Goal: Information Seeking & Learning: Check status

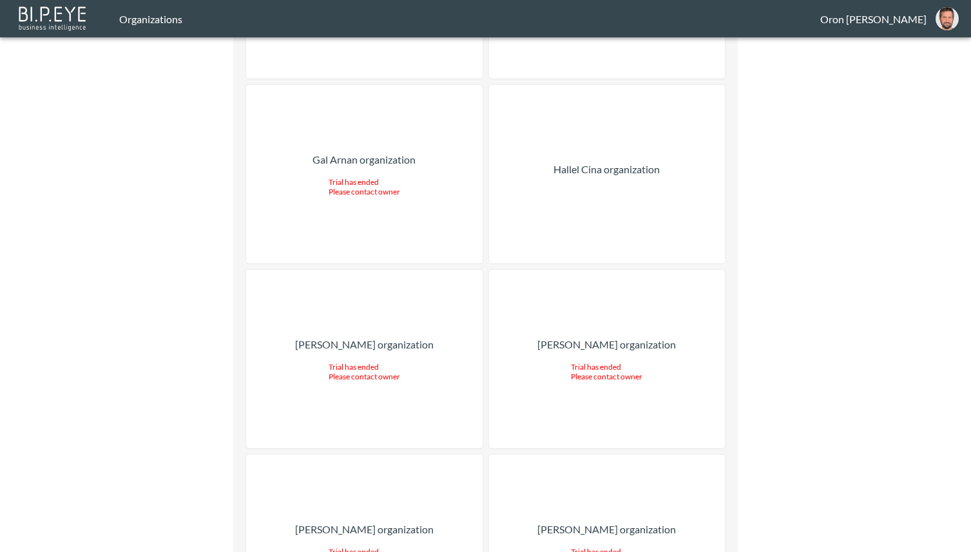
scroll to position [20137, 0]
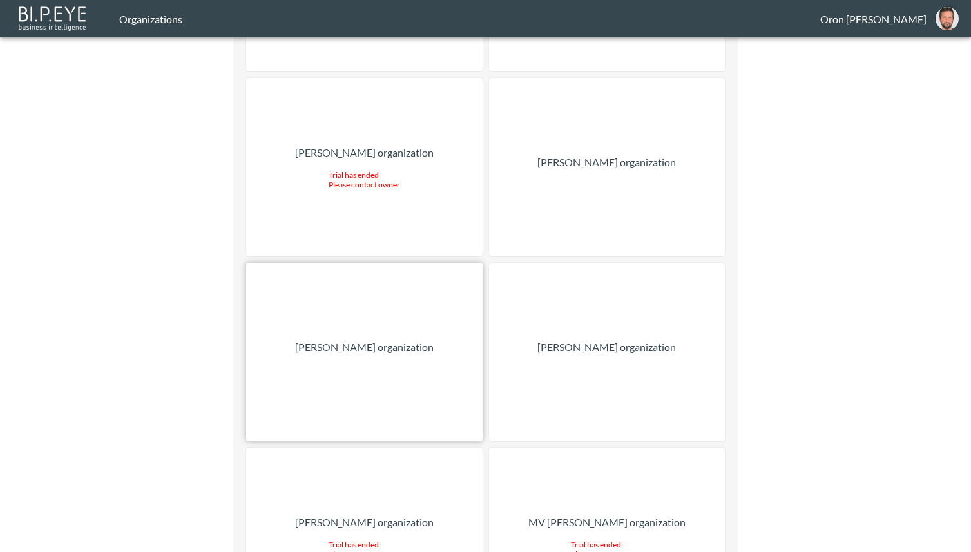
click at [339, 263] on div "Nadia Senft organization" at bounding box center [364, 352] width 236 height 178
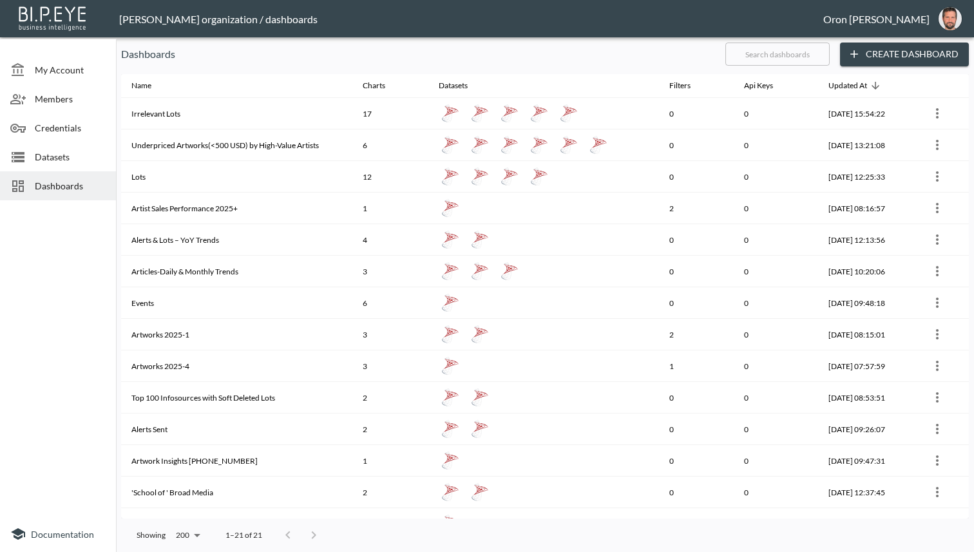
click at [80, 144] on div "Datasets" at bounding box center [58, 156] width 116 height 29
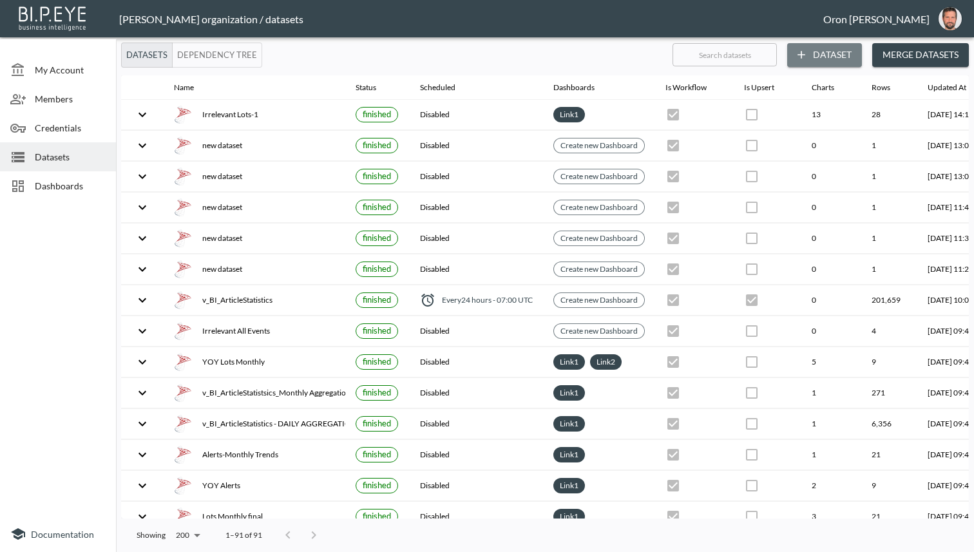
click at [848, 55] on button "Dataset" at bounding box center [824, 55] width 75 height 24
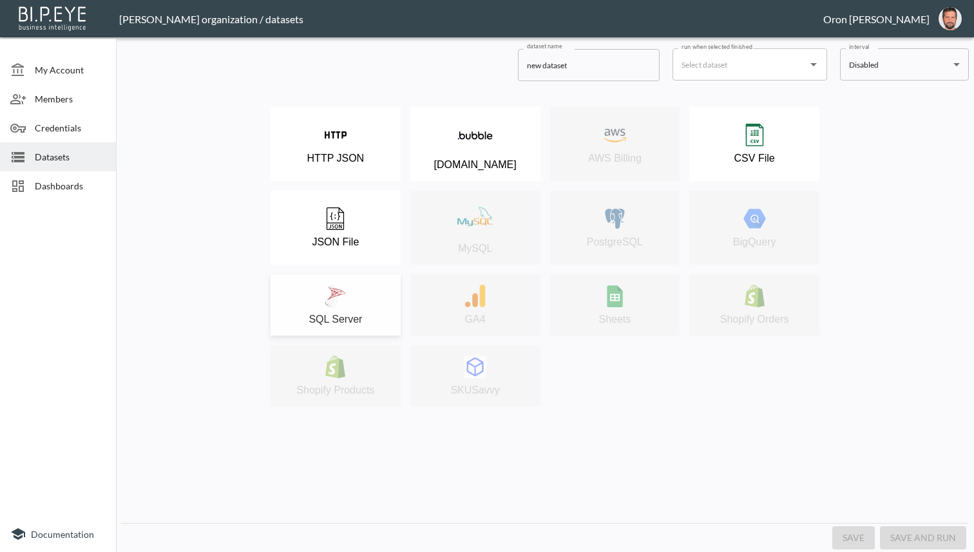
click at [350, 289] on div "SQL Server" at bounding box center [335, 305] width 117 height 41
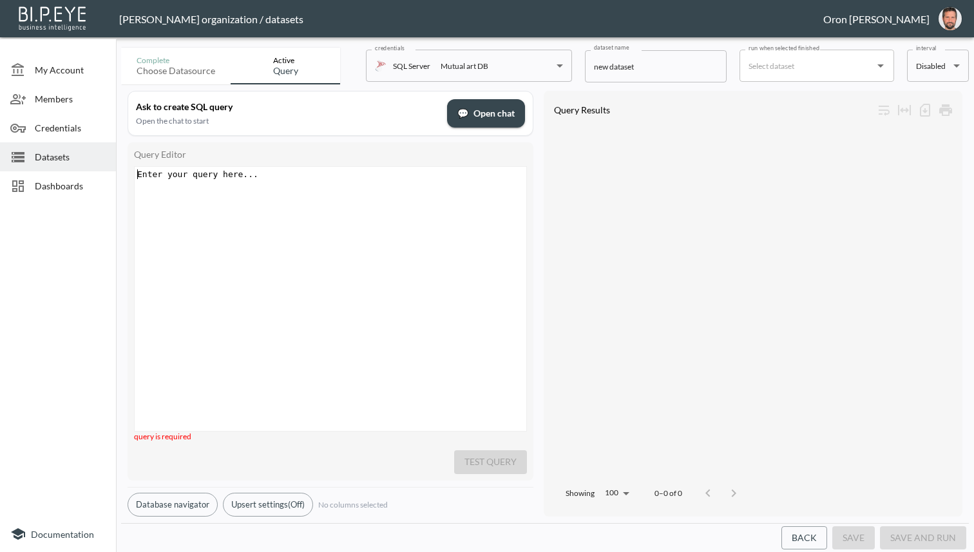
click at [350, 257] on div "Enter your query here... ​ x ​" at bounding box center [347, 315] width 424 height 296
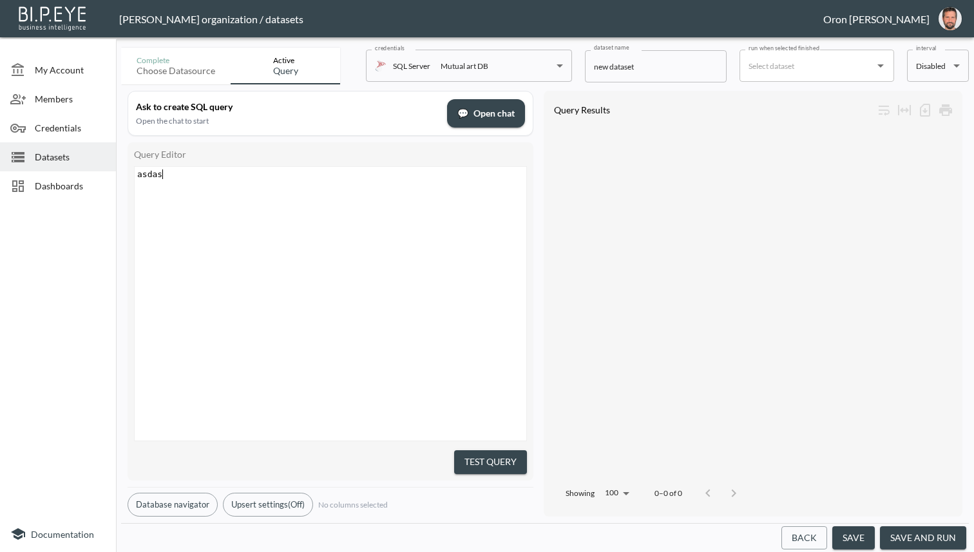
type textarea "asdas"
click at [644, 64] on input "new dataset" at bounding box center [656, 66] width 142 height 32
type input "test"
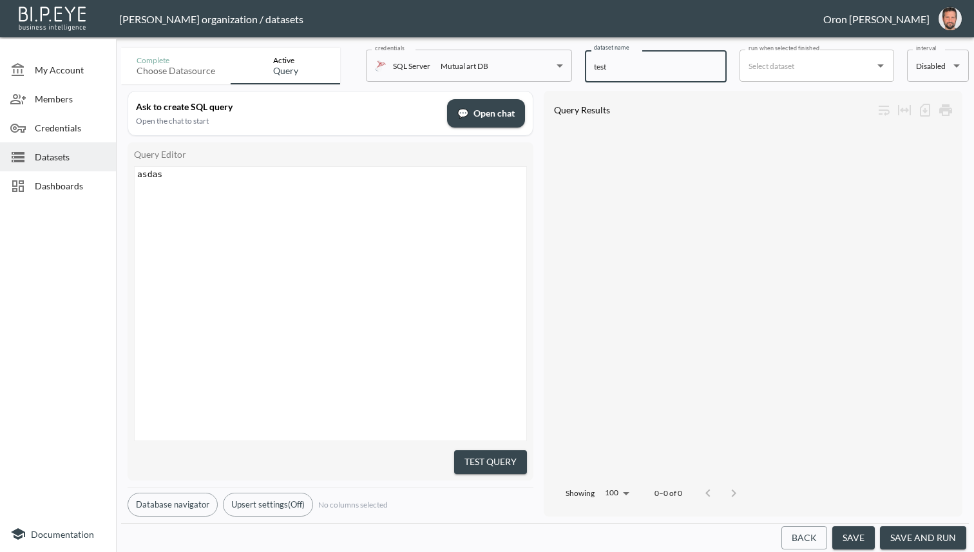
click at [855, 535] on button "save" at bounding box center [853, 538] width 43 height 24
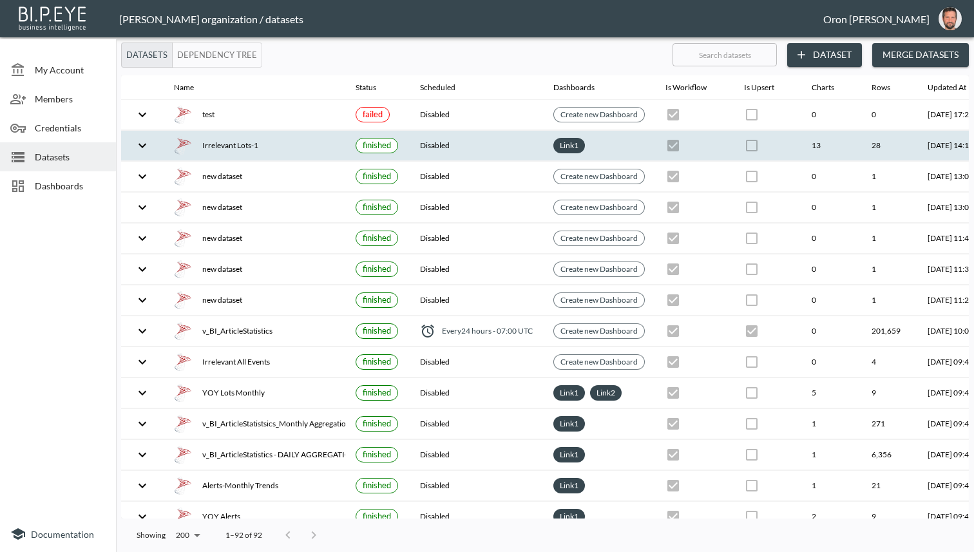
scroll to position [0, 91]
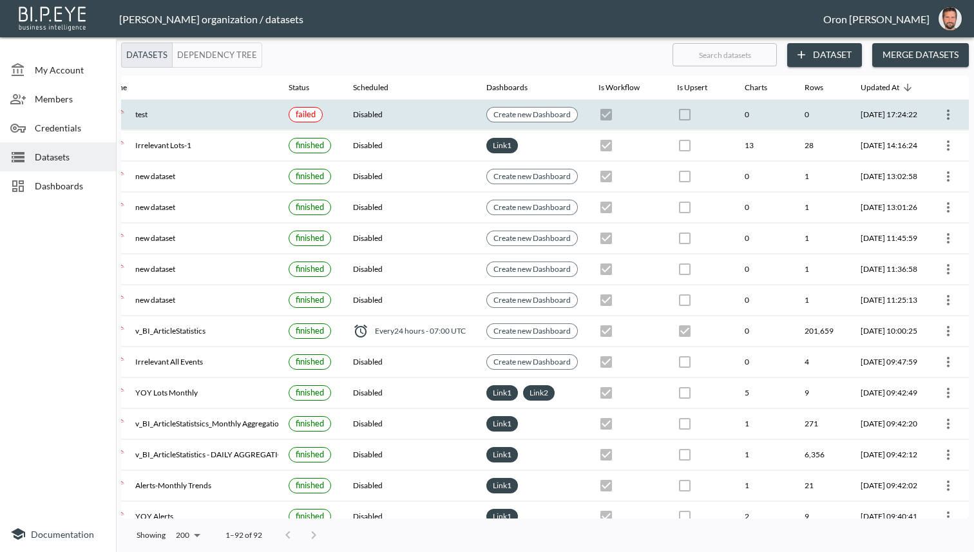
click at [940, 116] on icon "more" at bounding box center [947, 114] width 15 height 15
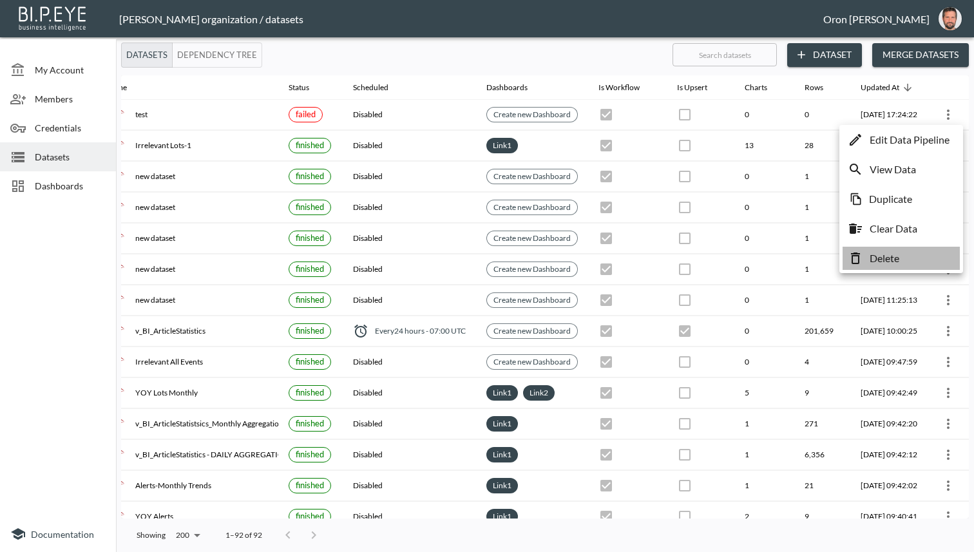
click at [915, 254] on li "Delete" at bounding box center [900, 258] width 117 height 23
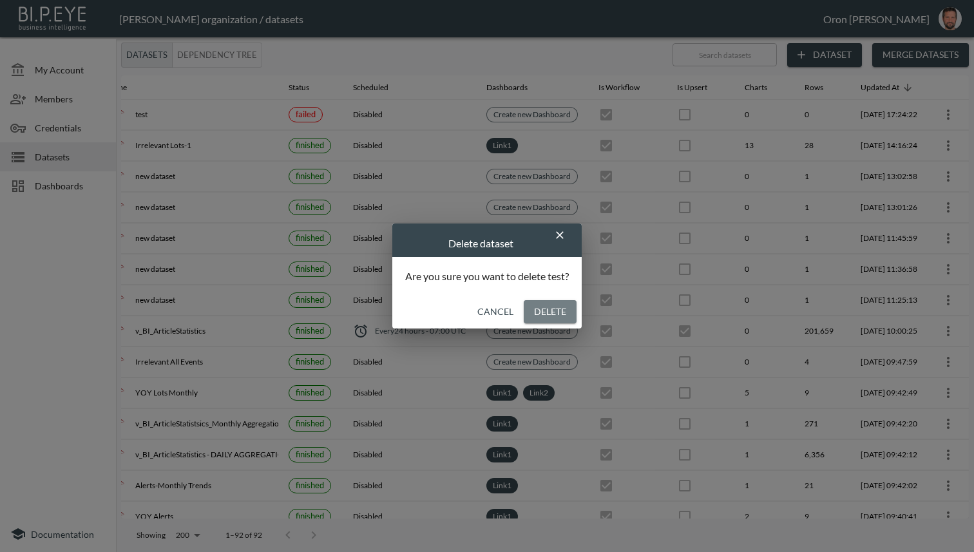
click at [555, 309] on button "Delete" at bounding box center [550, 312] width 53 height 24
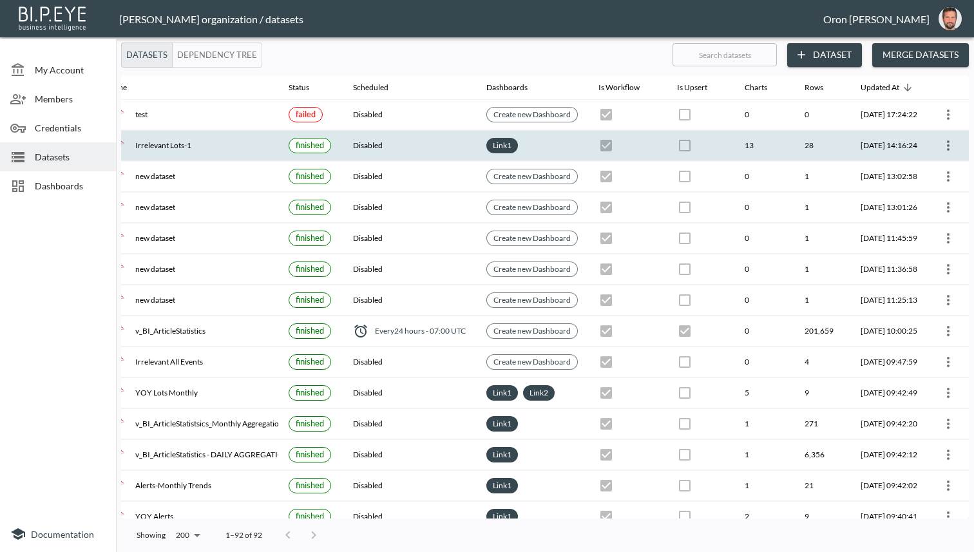
checkbox input "true"
checkbox input "false"
checkbox input "true"
checkbox input "false"
checkbox input "true"
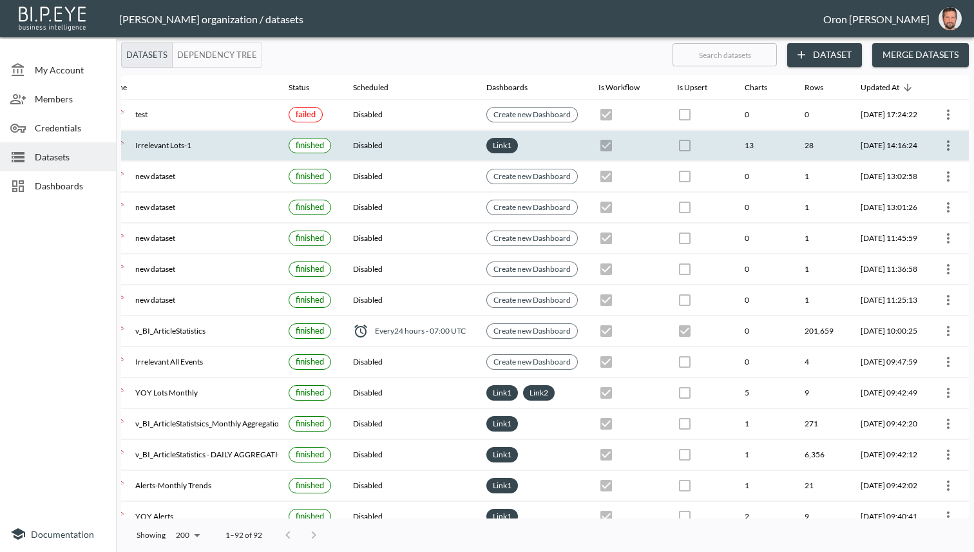
checkbox input "false"
checkbox input "true"
checkbox input "false"
checkbox input "true"
checkbox input "false"
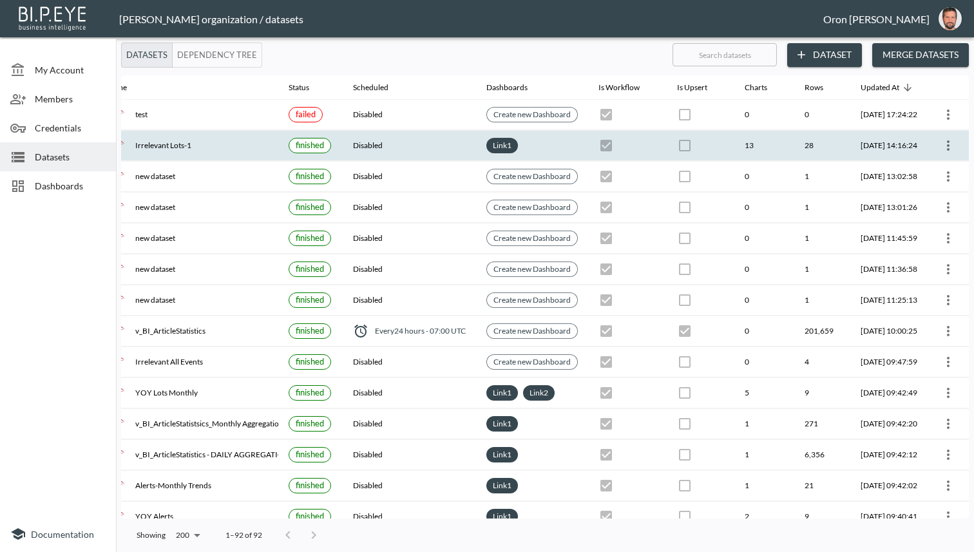
checkbox input "true"
checkbox input "false"
checkbox input "true"
checkbox input "false"
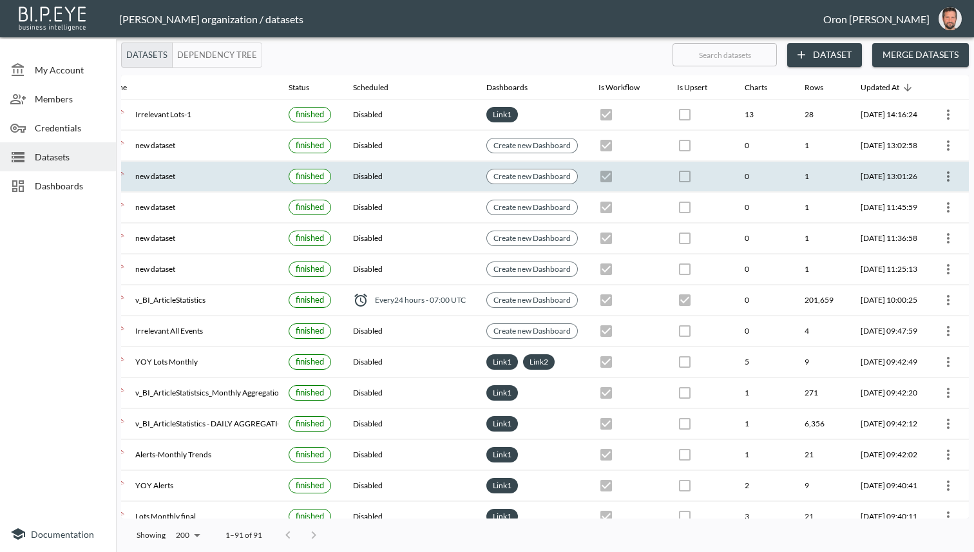
scroll to position [0, 0]
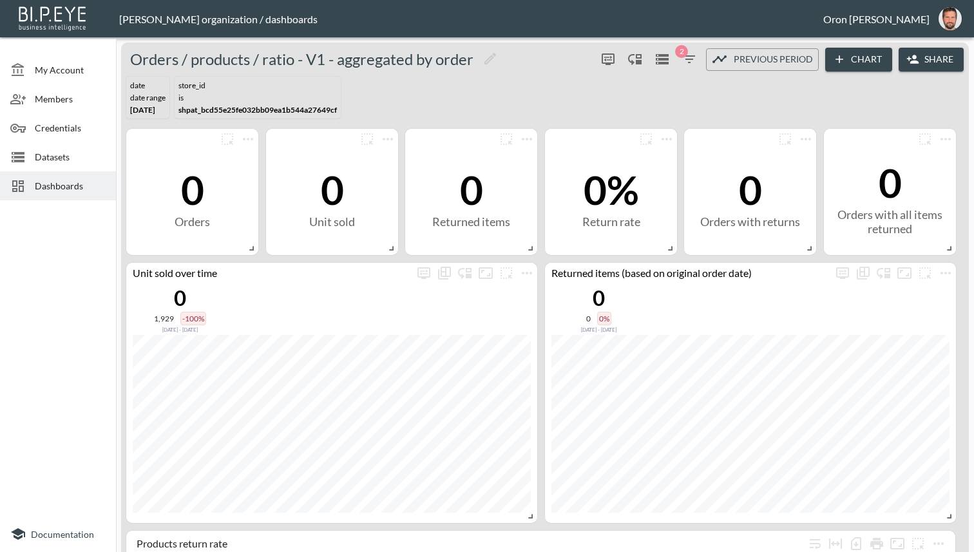
click at [683, 61] on icon "button" at bounding box center [688, 59] width 15 height 15
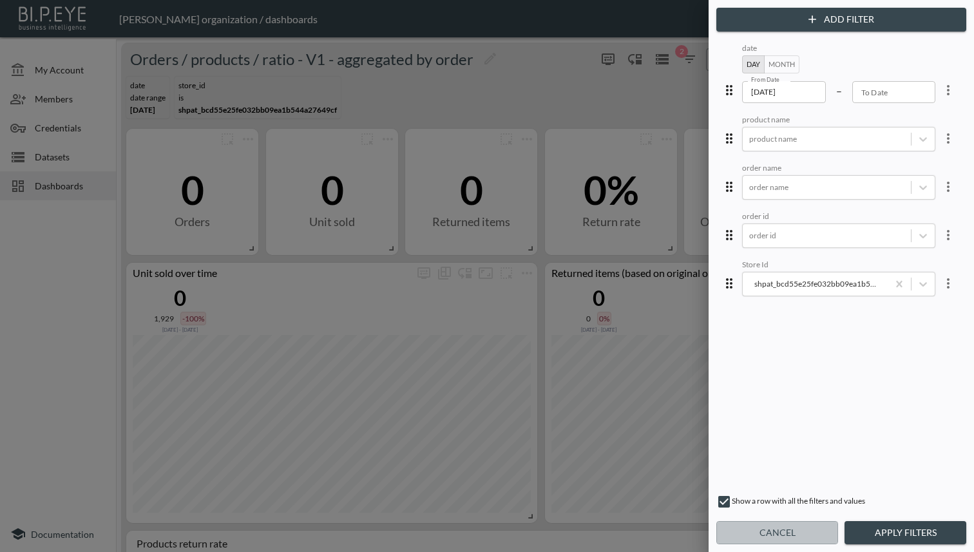
click at [792, 528] on button "Cancel" at bounding box center [777, 533] width 122 height 24
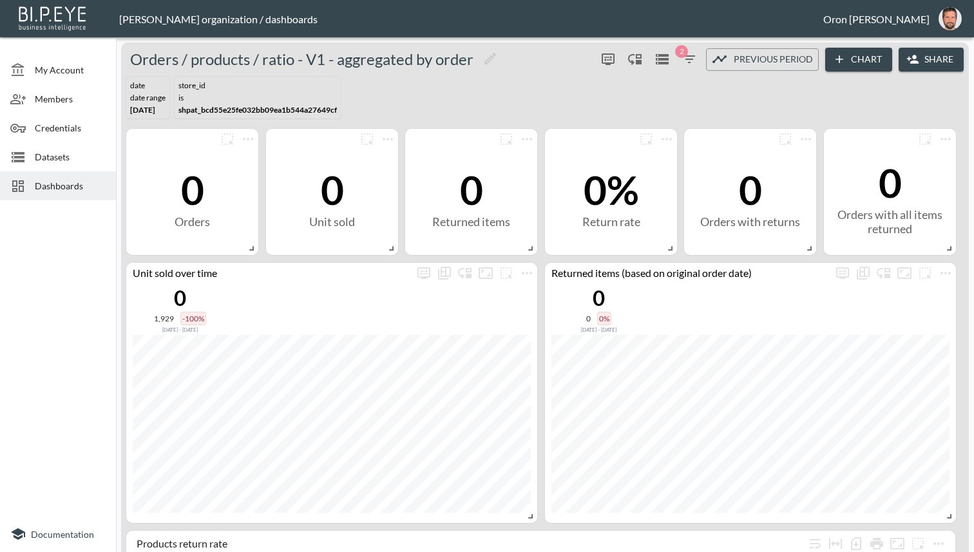
click at [83, 162] on span "Datasets" at bounding box center [70, 157] width 71 height 14
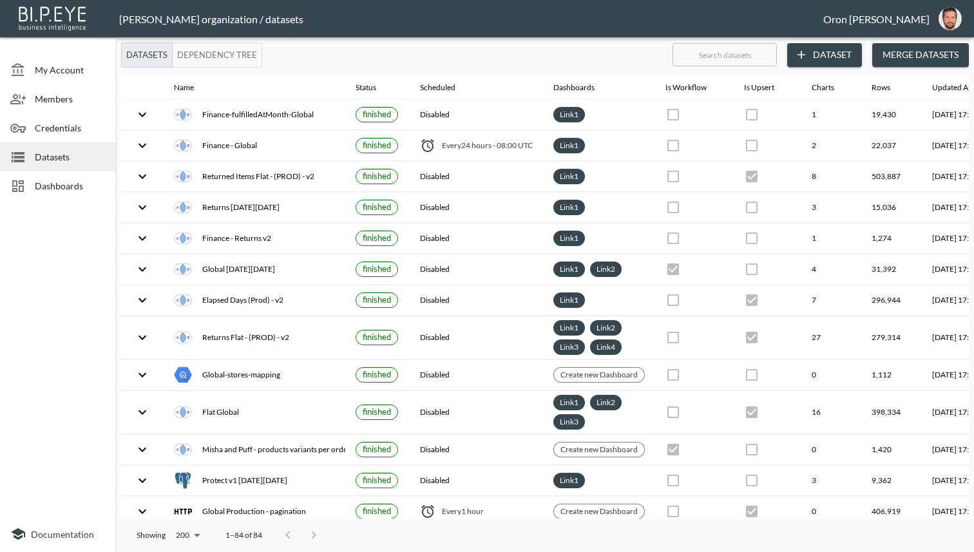
click at [66, 128] on span "Credentials" at bounding box center [70, 128] width 71 height 14
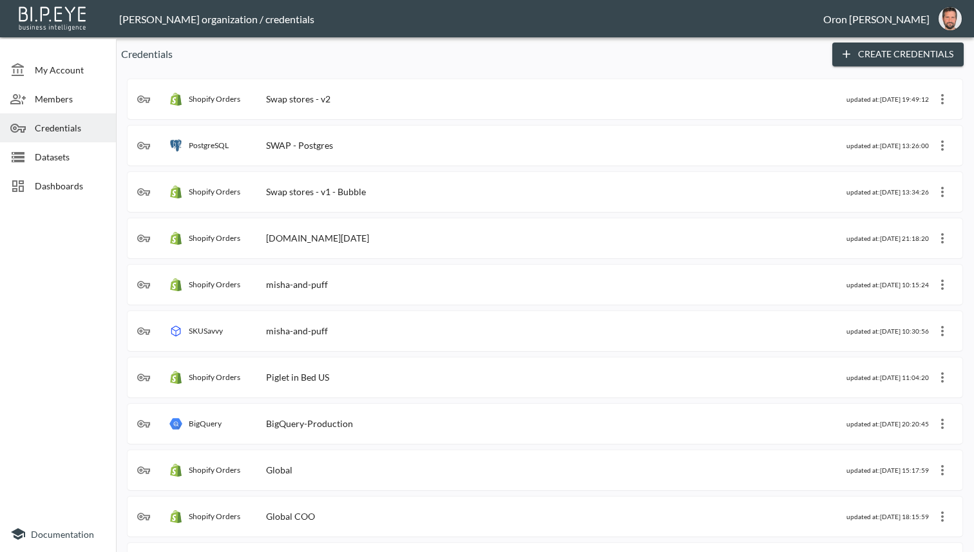
click at [494, 185] on div "Shopify Orders Swap stores - v1 - Bubble" at bounding box center [491, 191] width 709 height 13
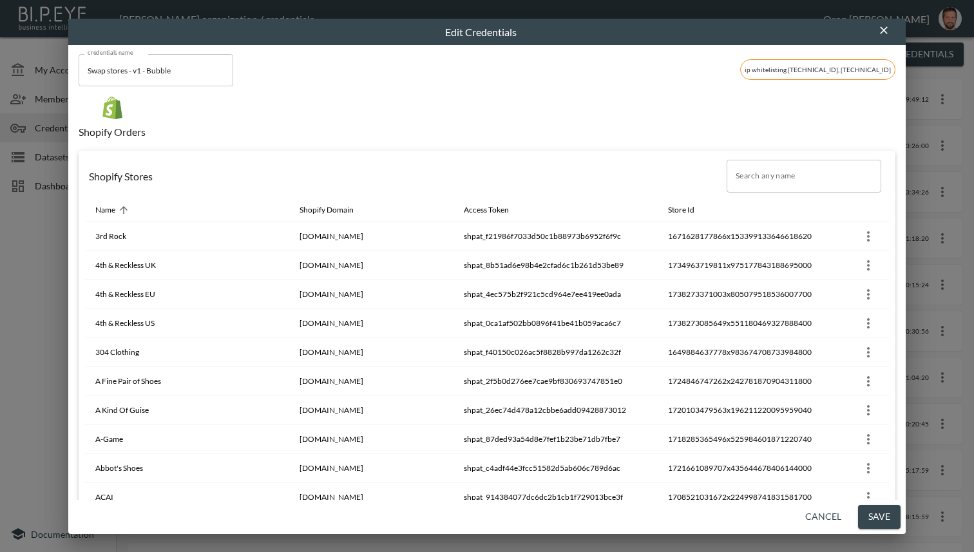
click at [769, 187] on input "Search any name" at bounding box center [803, 176] width 155 height 32
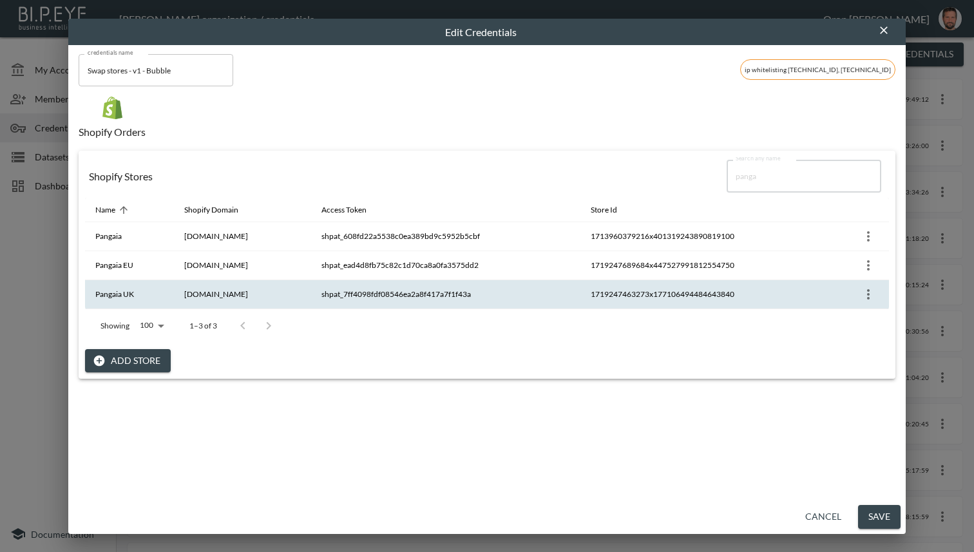
type input "panga"
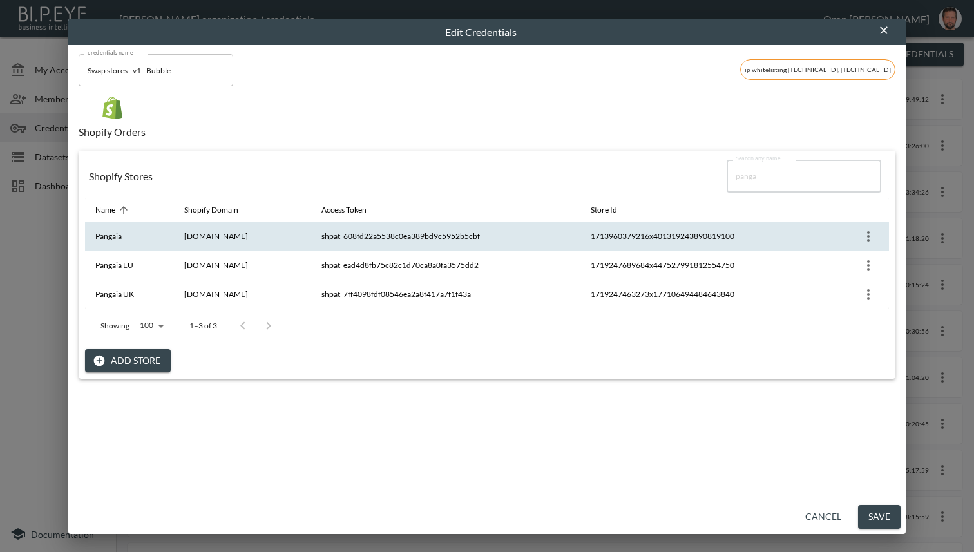
click at [678, 236] on th "1713960379216x401319243890819100" at bounding box center [703, 236] width 247 height 29
copy tr "1713960379216x401319243890819100"
click at [878, 32] on icon "button" at bounding box center [883, 30] width 13 height 13
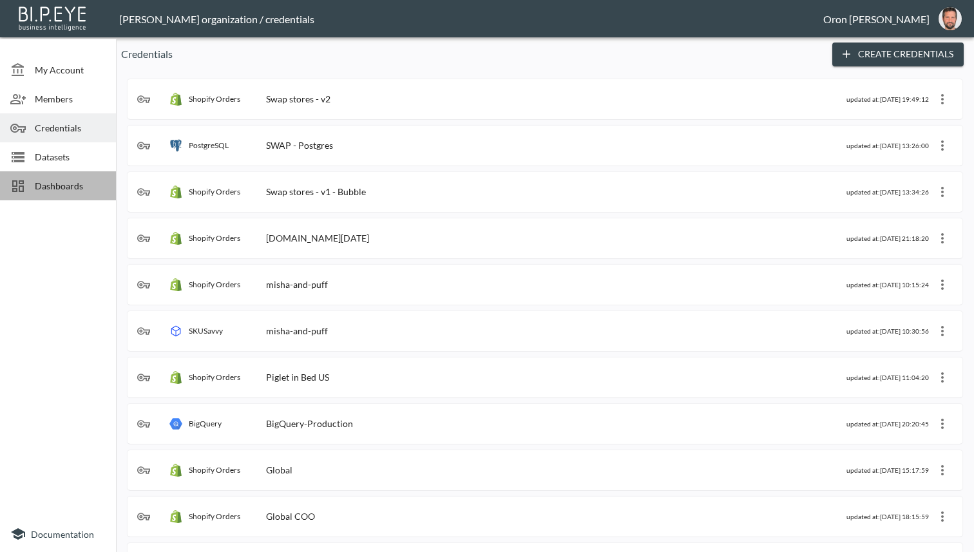
click at [82, 171] on div "Dashboards" at bounding box center [58, 185] width 116 height 29
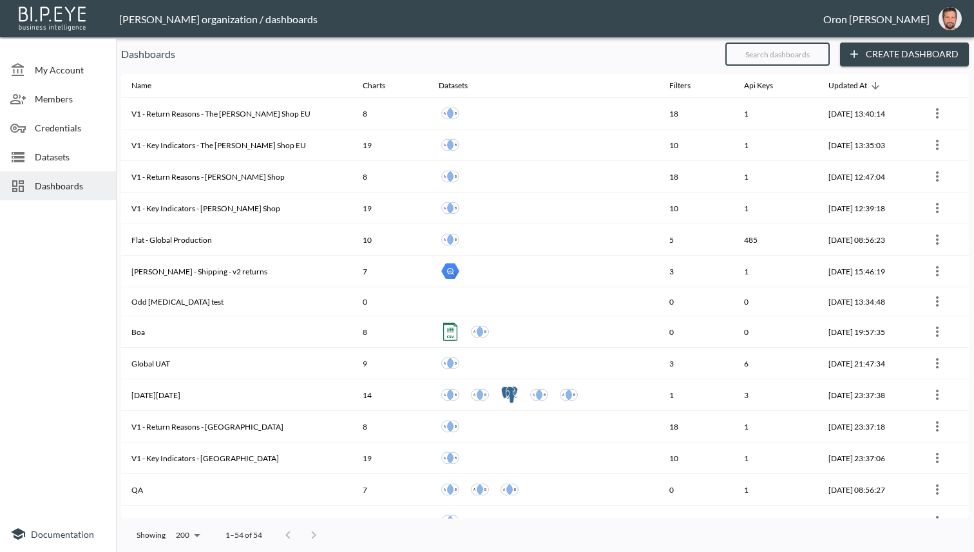
click at [801, 55] on input "text" at bounding box center [777, 54] width 104 height 32
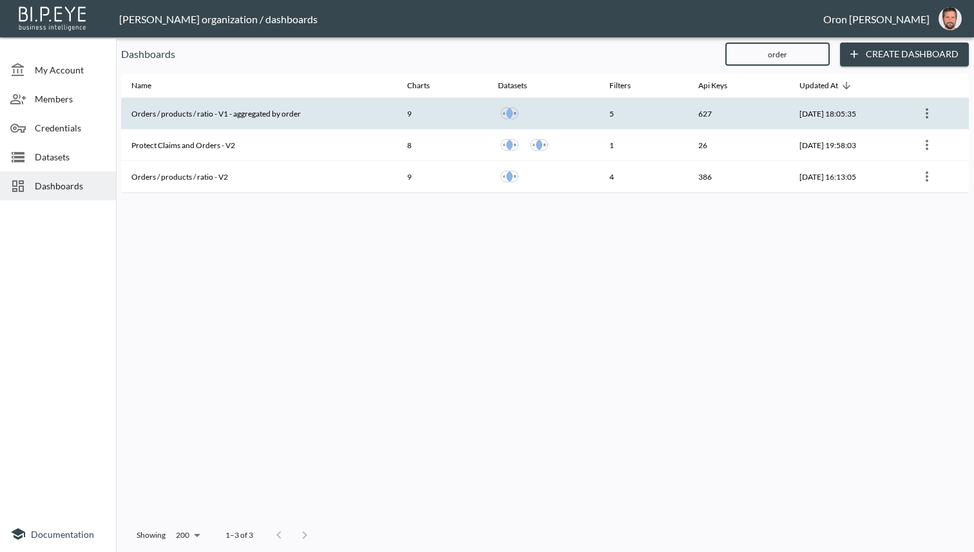
type input "order"
click at [625, 109] on th "5" at bounding box center [643, 114] width 89 height 32
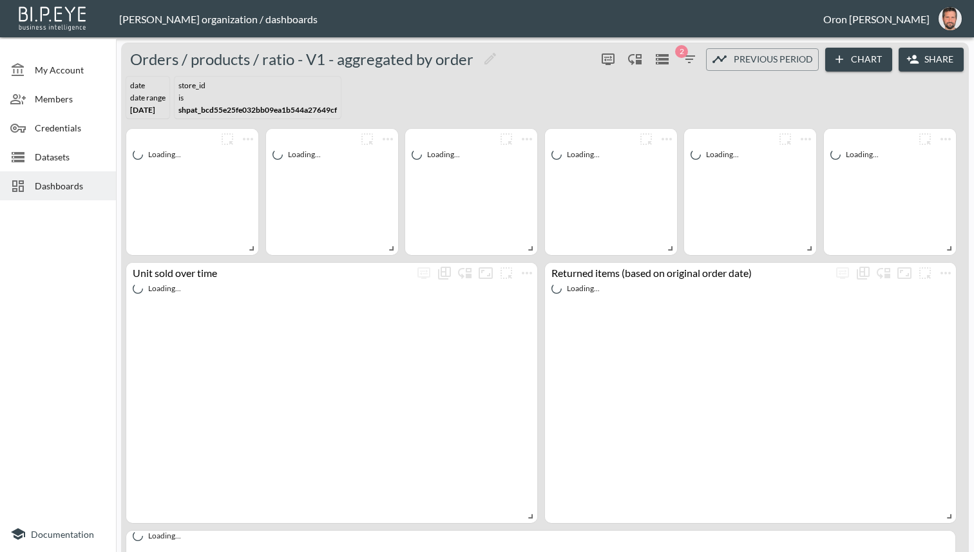
click at [693, 56] on icon "button" at bounding box center [688, 59] width 15 height 15
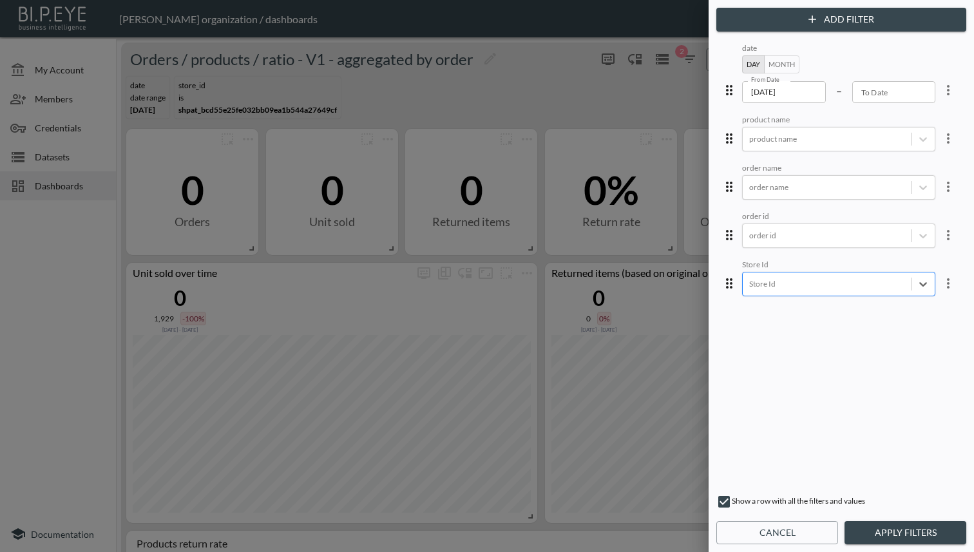
click at [860, 279] on body "BI.P.EYE, Interactive Analytics Dashboards - app [PERSON_NAME] organization / d…" at bounding box center [487, 276] width 974 height 552
paste input "1713960379216x401319243890819100"
type input "1713960379216x401319243890819100"
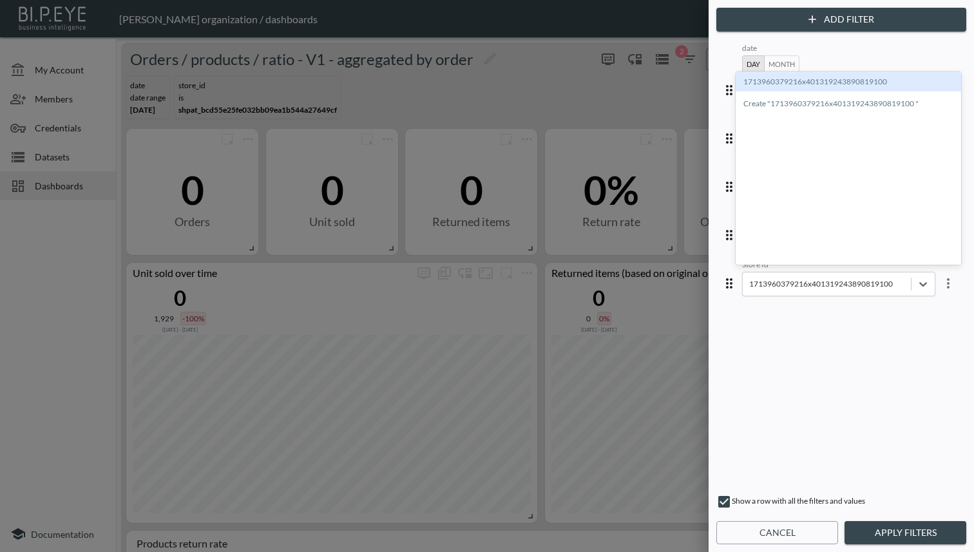
click at [830, 84] on div "1713960379216x401319243890819100" at bounding box center [847, 81] width 225 height 20
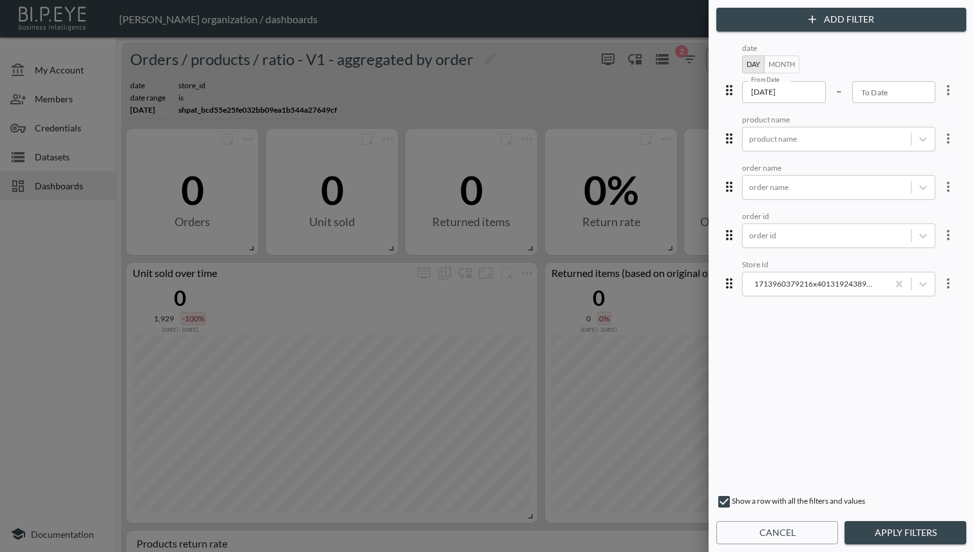
click at [856, 372] on div "date Day Month From Date [DATE] From Date – To Date To Date product name produc…" at bounding box center [841, 263] width 245 height 444
click at [906, 527] on button "Apply Filters" at bounding box center [905, 533] width 122 height 24
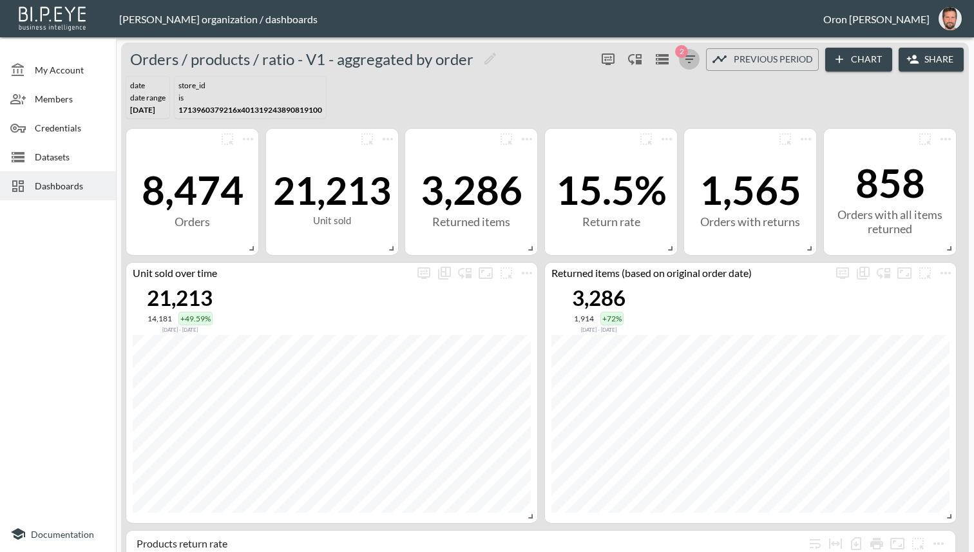
click at [688, 59] on icon "button" at bounding box center [688, 59] width 15 height 15
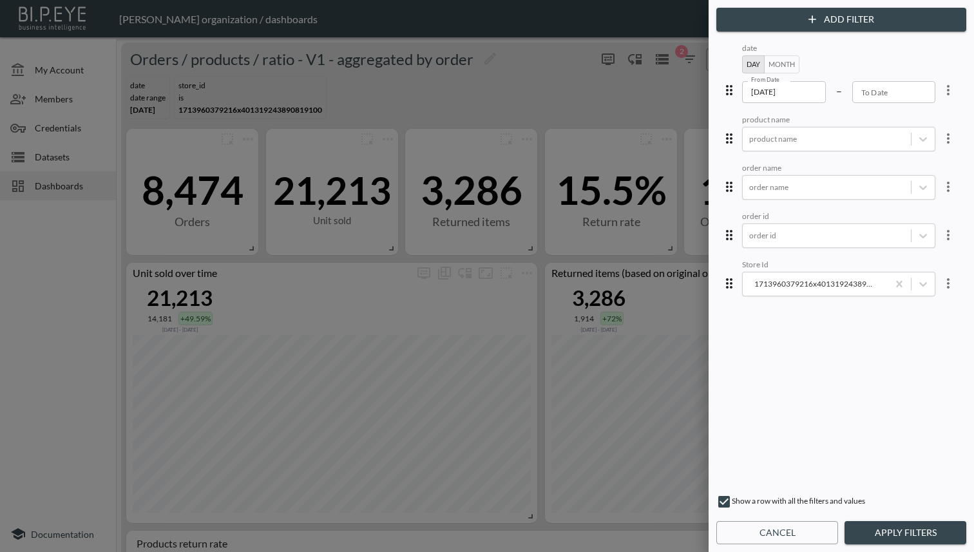
click at [771, 90] on input "[DATE]" at bounding box center [784, 92] width 84 height 22
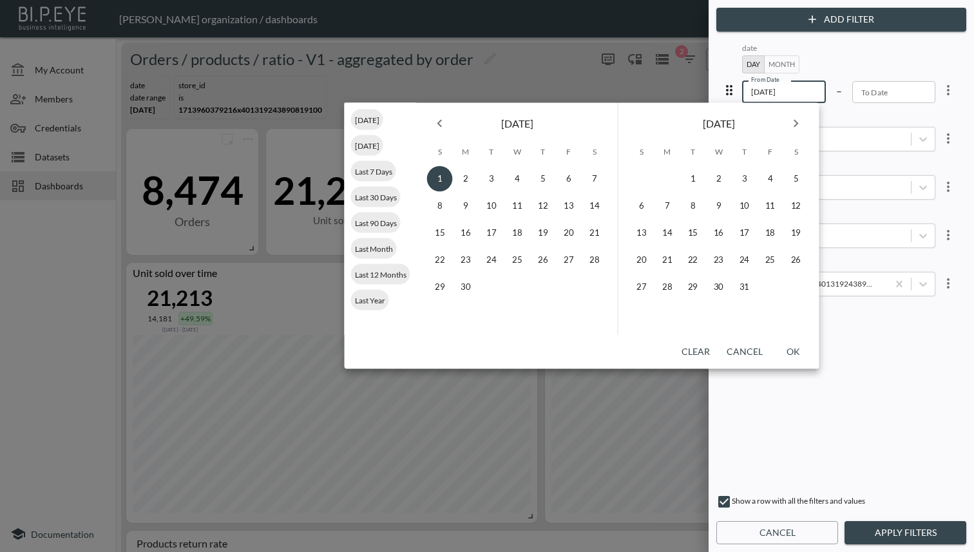
click at [771, 90] on input "[DATE]" at bounding box center [784, 92] width 84 height 22
type input "[DATE]"
click at [795, 350] on button "OK" at bounding box center [793, 352] width 41 height 24
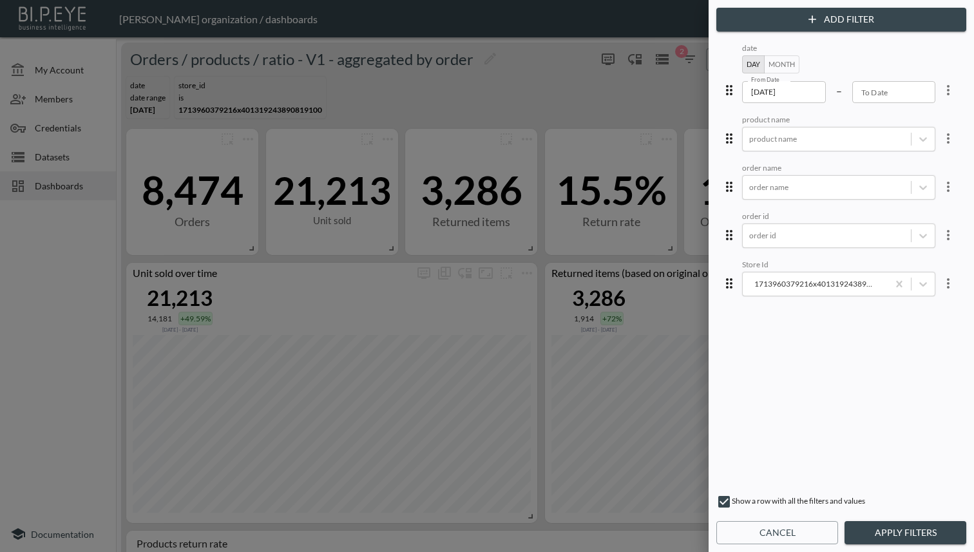
click at [872, 535] on button "Apply Filters" at bounding box center [905, 533] width 122 height 24
